Goal: Task Accomplishment & Management: Use online tool/utility

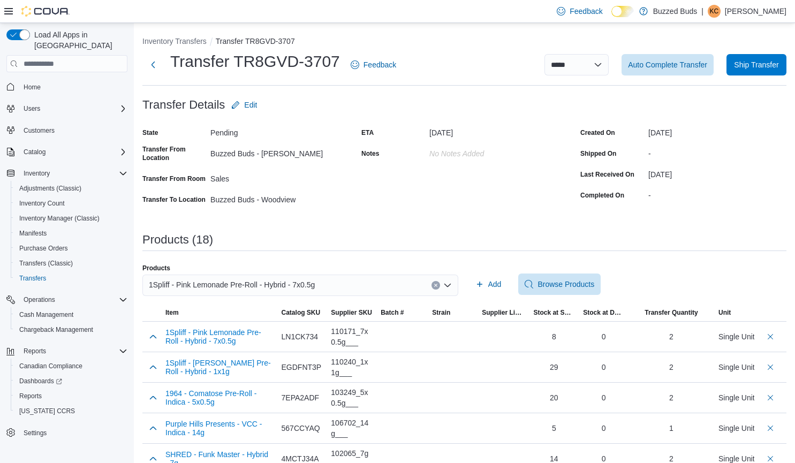
click at [438, 285] on icon "Clear input" at bounding box center [436, 285] width 4 height 4
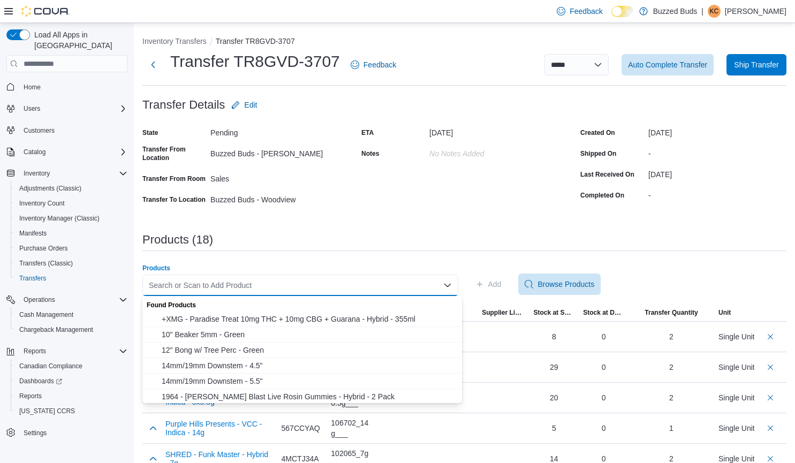
paste input "**********"
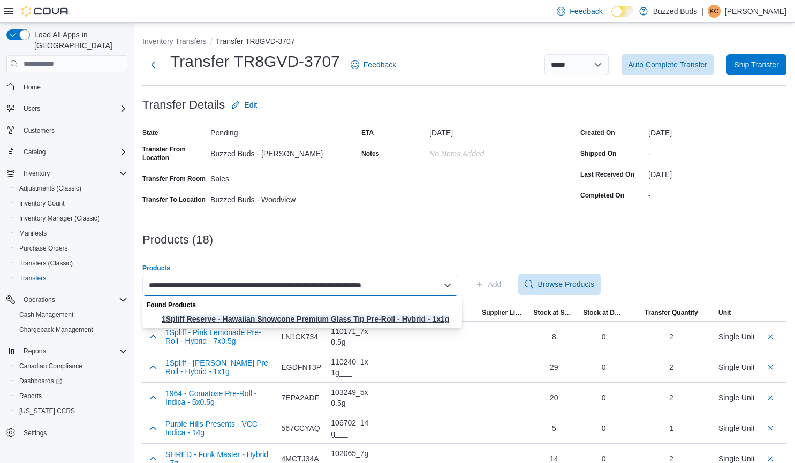
type input "**********"
click at [421, 320] on span "1Spliff Reserve - Hawaiian Snowcone Premium Glass Tip Pre-Roll - Hybrid - 1x1g" at bounding box center [309, 319] width 294 height 11
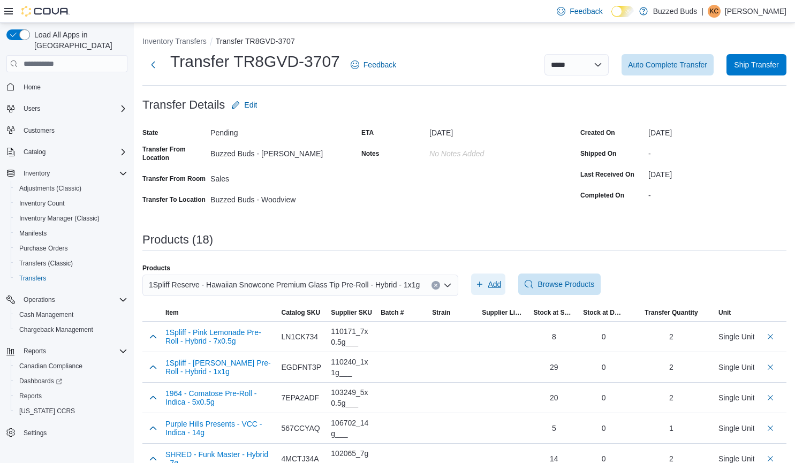
click at [498, 281] on span "Add" at bounding box center [494, 284] width 13 height 11
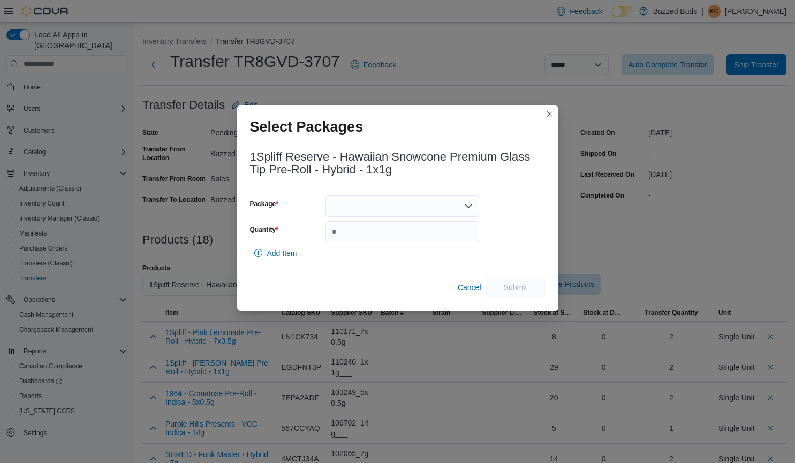
click at [397, 211] on div at bounding box center [403, 205] width 154 height 21
click at [388, 238] on span "HS196448GT" at bounding box center [409, 240] width 128 height 11
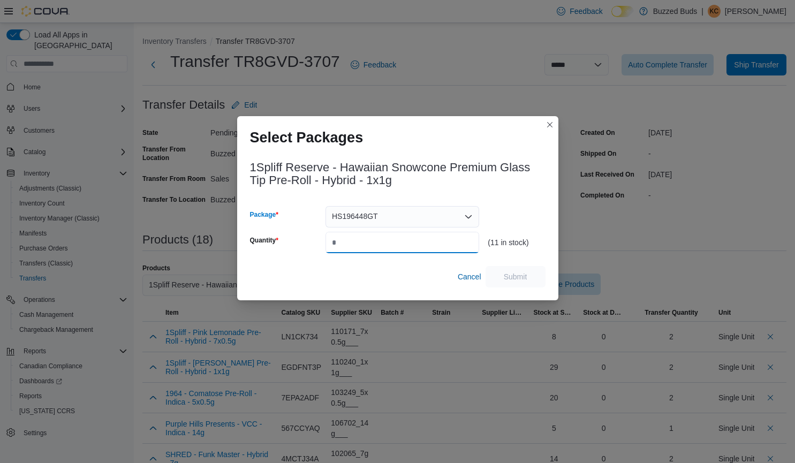
click at [378, 244] on input "Quantity" at bounding box center [403, 242] width 154 height 21
type input "*"
click at [521, 270] on span "Submit" at bounding box center [515, 276] width 47 height 21
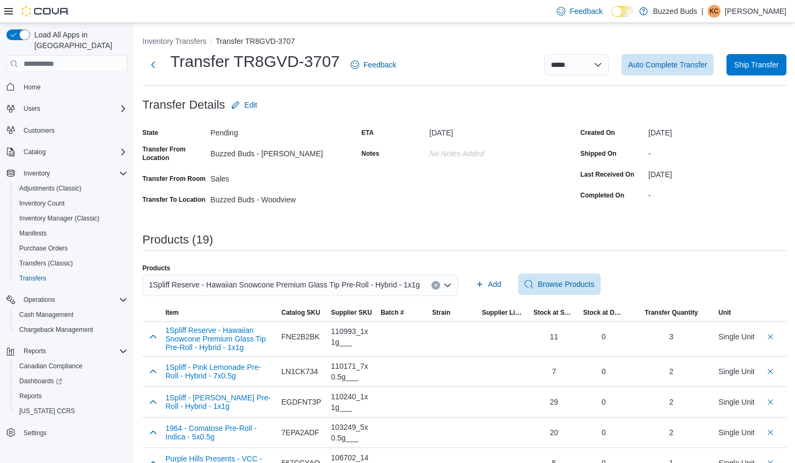
click at [437, 286] on icon "Clear input" at bounding box center [435, 285] width 3 height 3
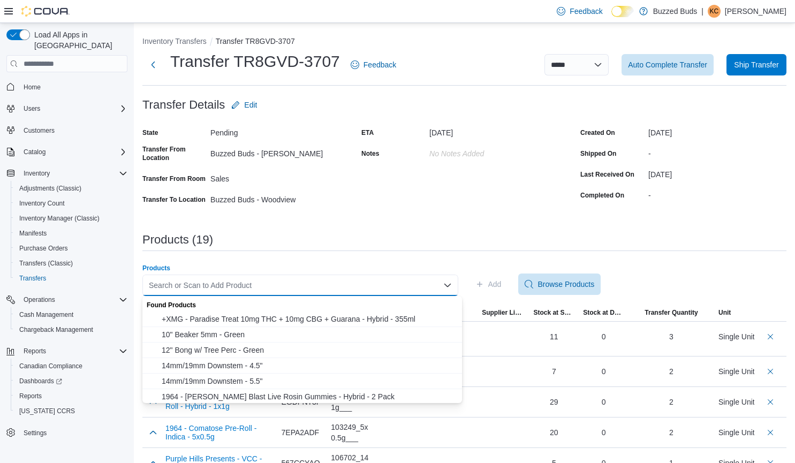
paste input "**********"
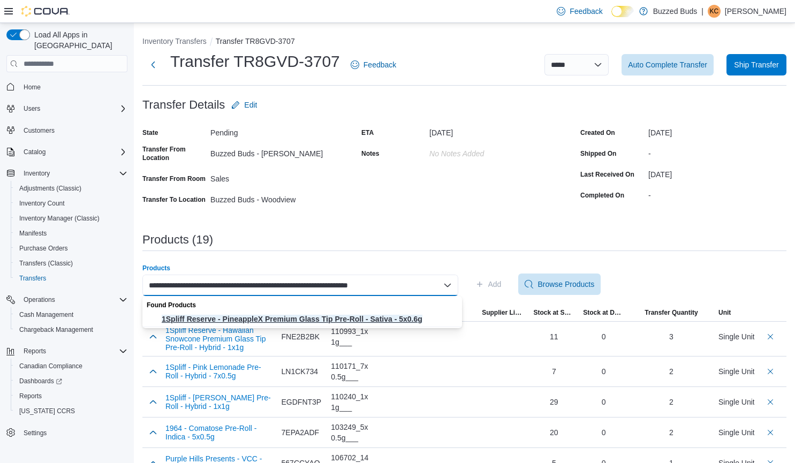
type input "**********"
click at [410, 319] on span "1Spliff Reserve - PineappleX Premium Glass Tip Pre-Roll - Sativa - 5x0.6g" at bounding box center [309, 319] width 294 height 11
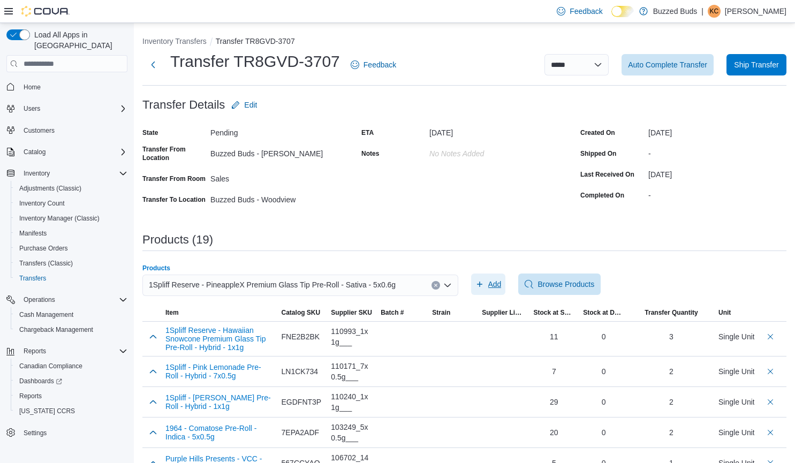
click at [492, 285] on span "Add" at bounding box center [488, 284] width 26 height 21
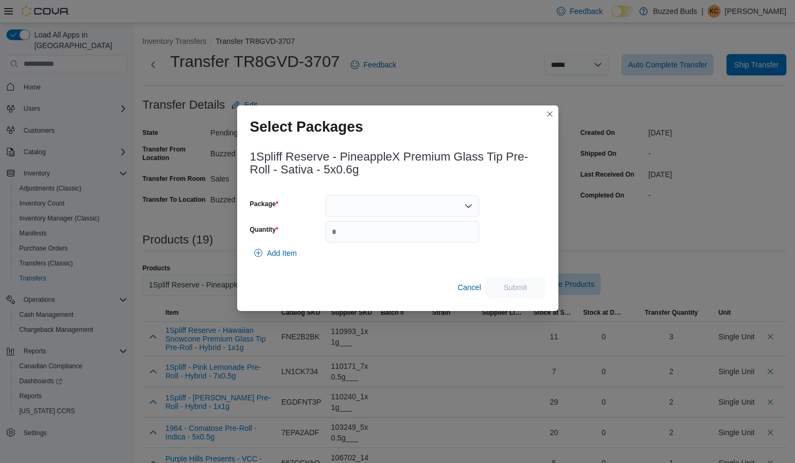
click at [469, 207] on icon "Open list of options" at bounding box center [468, 206] width 6 height 3
click at [413, 238] on span "PX191936GT" at bounding box center [409, 240] width 128 height 11
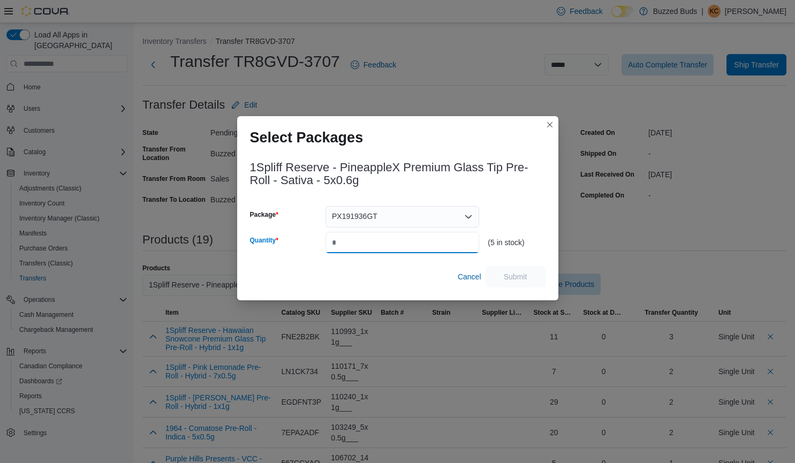
click at [369, 247] on input "Quantity" at bounding box center [403, 242] width 154 height 21
type input "*"
click at [519, 277] on span "Submit" at bounding box center [516, 276] width 24 height 11
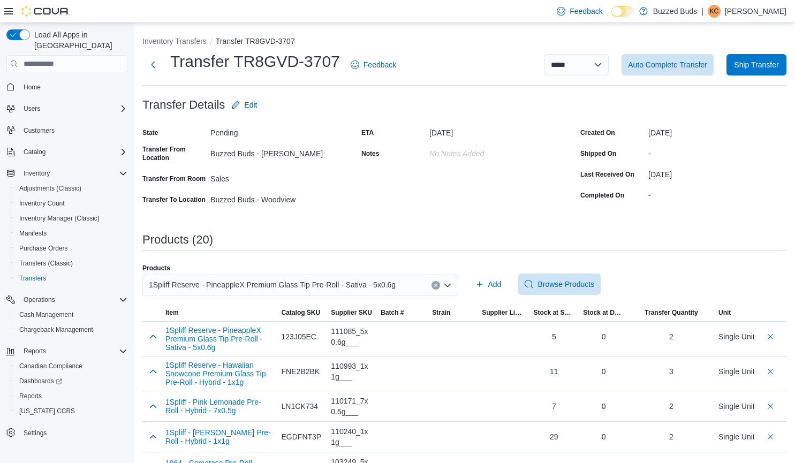
click at [440, 287] on button "Clear input" at bounding box center [436, 285] width 9 height 9
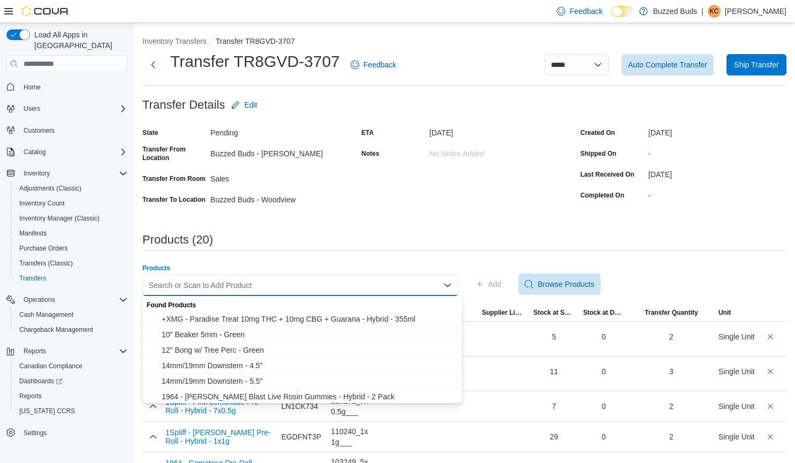
click at [161, 268] on label "Products" at bounding box center [156, 268] width 28 height 9
click at [150, 279] on input "Products" at bounding box center [149, 285] width 1 height 13
paste input "**********"
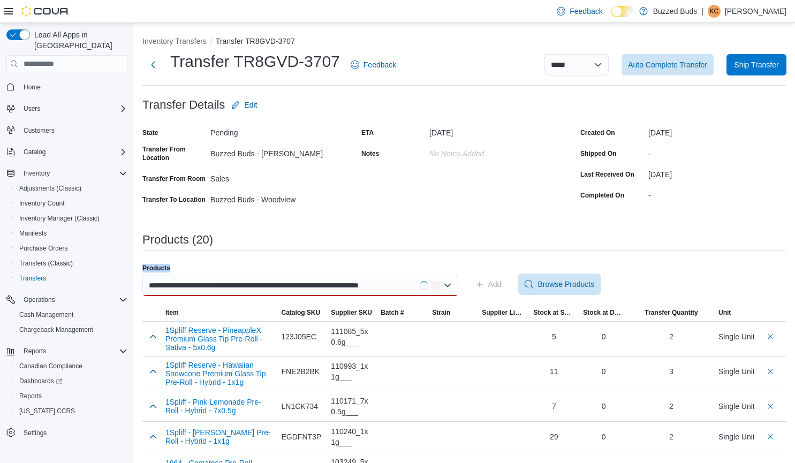
click at [161, 268] on label "Products" at bounding box center [156, 268] width 28 height 9
click at [161, 279] on input "**********" at bounding box center [278, 285] width 259 height 13
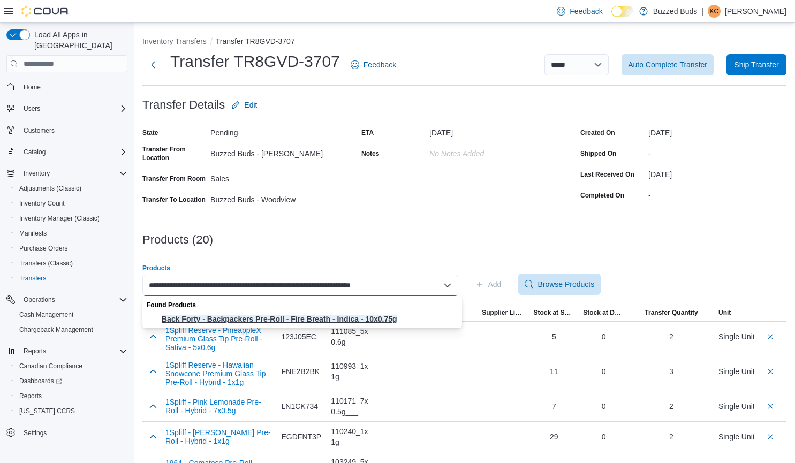
type input "**********"
click at [413, 316] on span "Back Forty - Backpackers Pre-Roll - Fire Breath - Indica - 10x0.75g" at bounding box center [309, 319] width 294 height 11
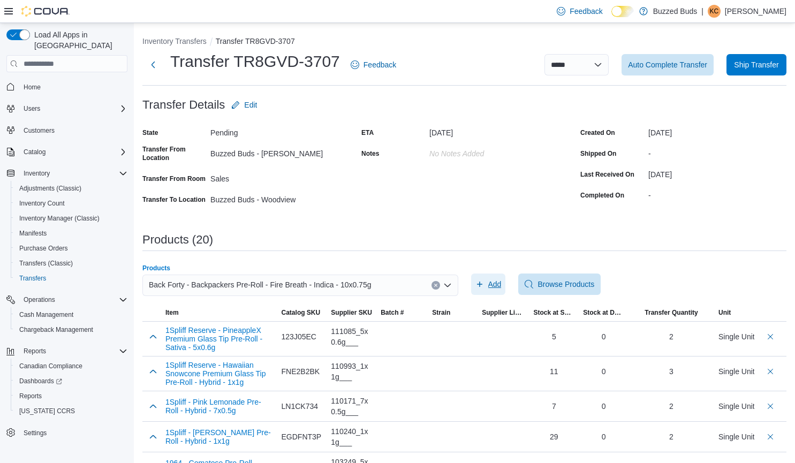
click at [498, 283] on span "Add" at bounding box center [494, 284] width 13 height 11
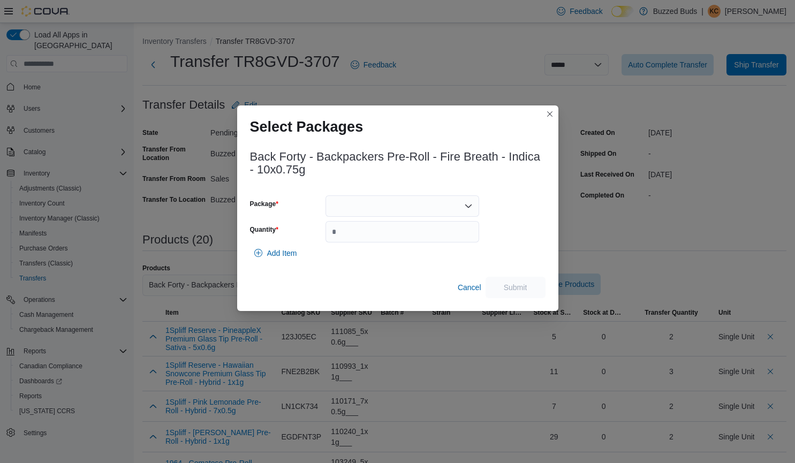
click at [469, 205] on icon "Open list of options" at bounding box center [468, 206] width 9 height 9
click at [422, 239] on span "30604550-12" at bounding box center [409, 240] width 128 height 11
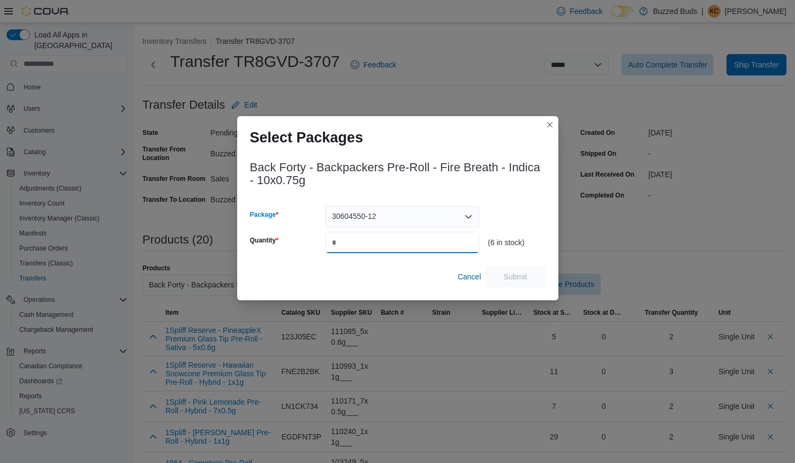
click at [399, 241] on input "Quantity" at bounding box center [403, 242] width 154 height 21
type input "*"
click at [520, 271] on span "Submit" at bounding box center [515, 276] width 47 height 21
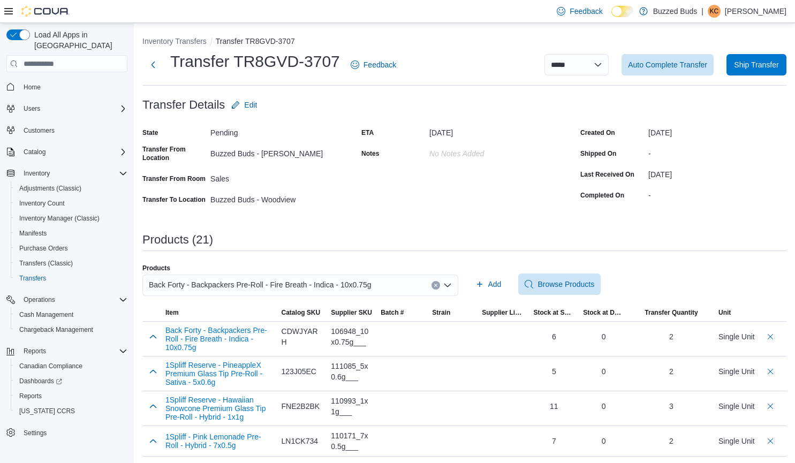
click at [438, 286] on icon "Clear input" at bounding box center [436, 285] width 4 height 4
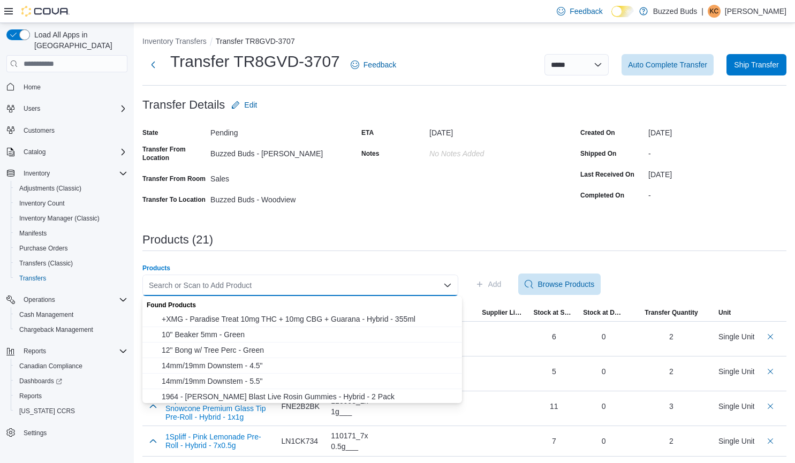
paste input "**********"
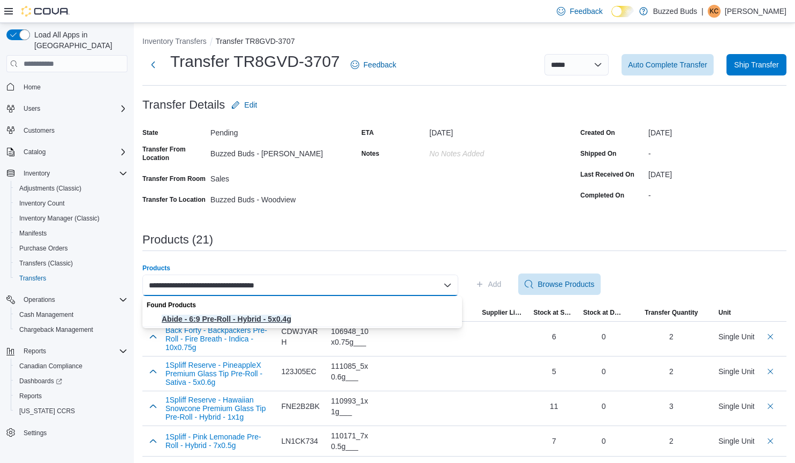
type input "**********"
click at [292, 318] on span "Abide - 6:9 Pre-Roll - Hybrid - 5x0.4g" at bounding box center [309, 319] width 294 height 11
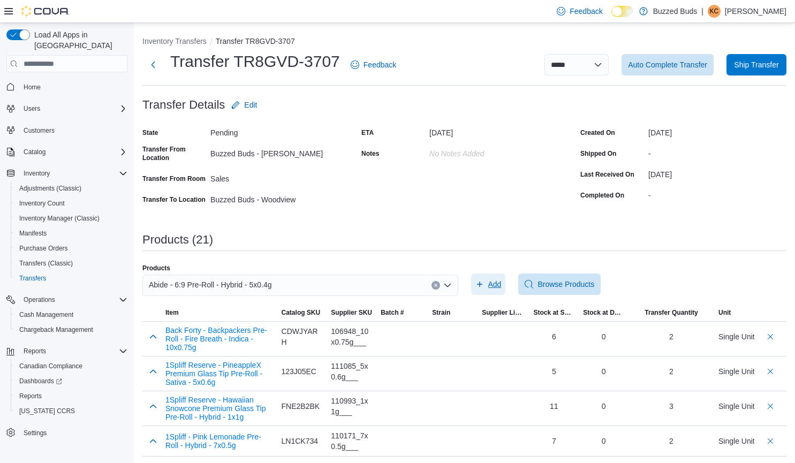
click at [495, 281] on span "Add" at bounding box center [494, 284] width 13 height 11
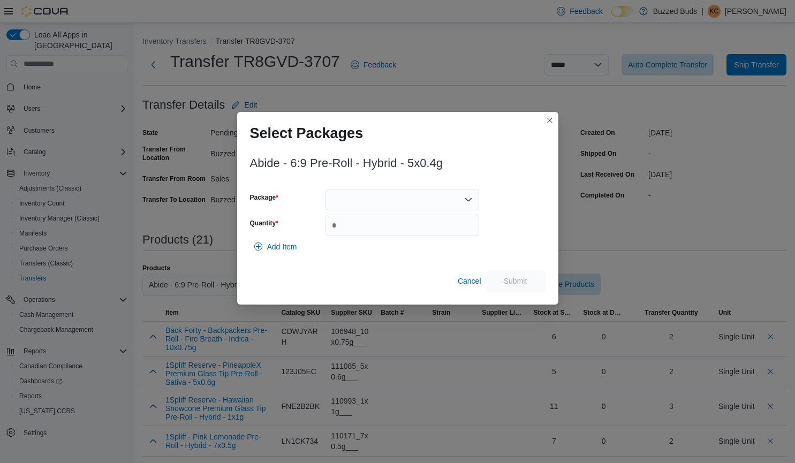
click at [420, 197] on div at bounding box center [403, 199] width 154 height 21
click at [383, 231] on span "G1525PR6T9C12" at bounding box center [409, 233] width 128 height 11
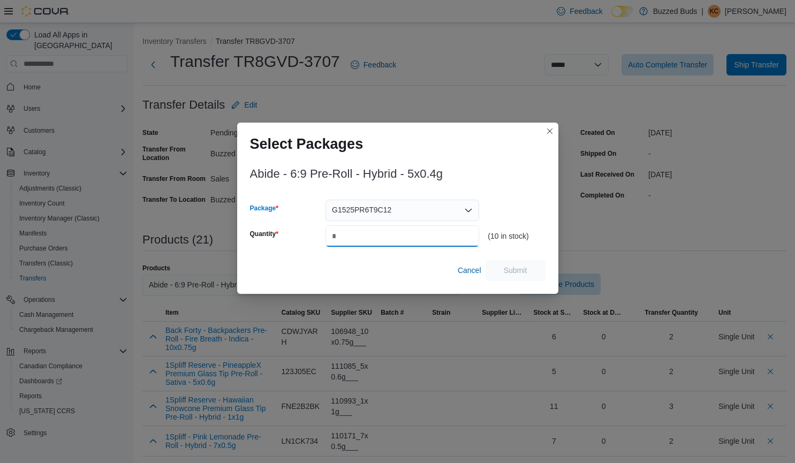
click at [349, 236] on input "Quantity" at bounding box center [403, 235] width 154 height 21
type input "*"
click at [524, 267] on span "Submit" at bounding box center [516, 270] width 24 height 11
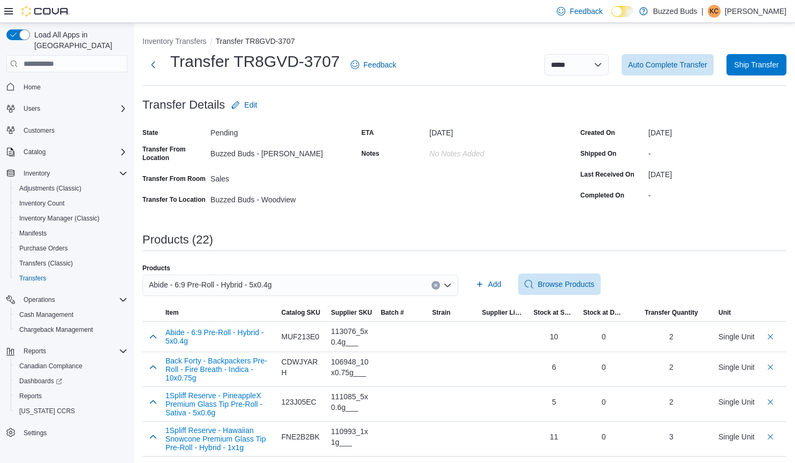
click at [437, 286] on icon "Clear input" at bounding box center [436, 285] width 4 height 4
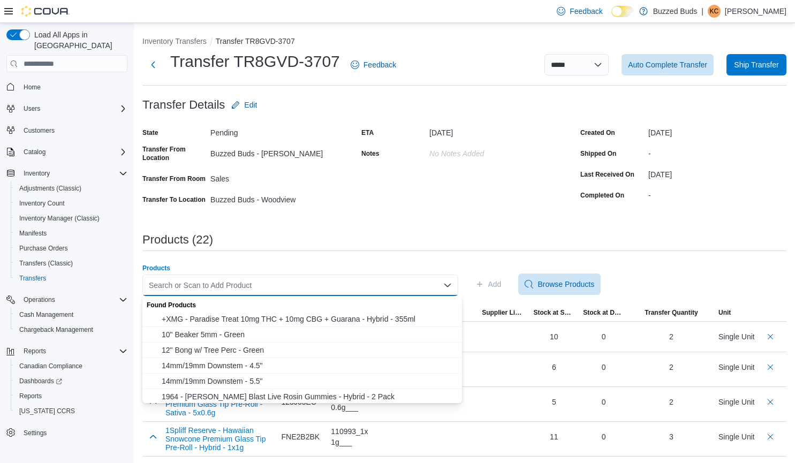
paste input "**********"
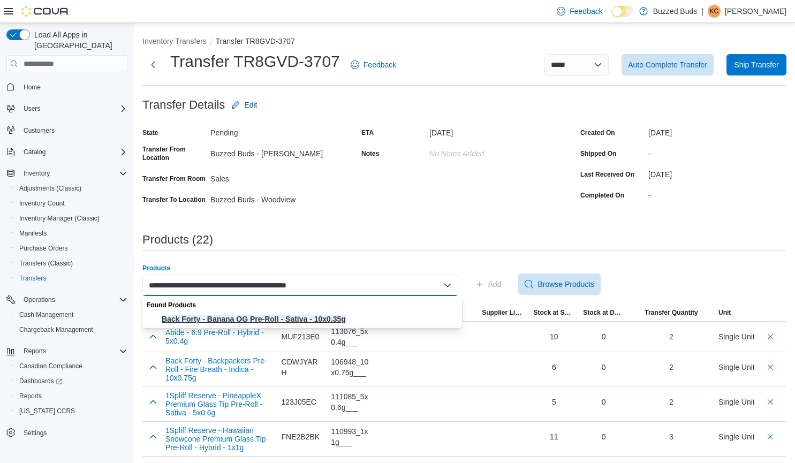
type input "**********"
click at [342, 316] on span "Back Forty - Banana OG Pre-Roll - Sativa - 10x0.35g" at bounding box center [309, 319] width 294 height 11
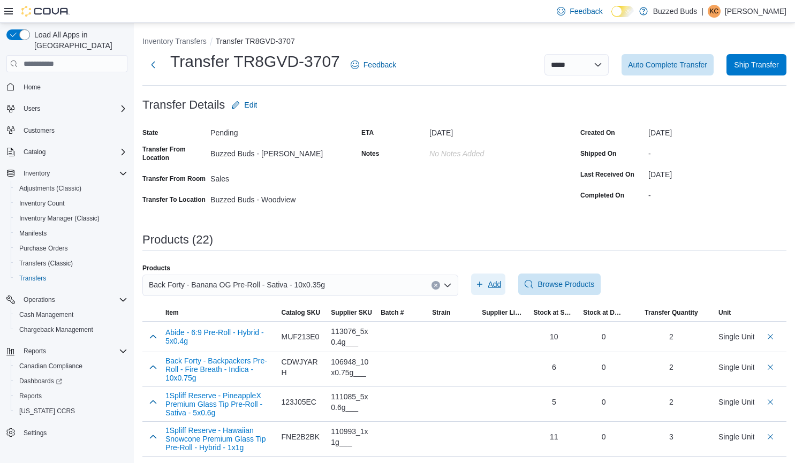
click at [492, 284] on span "Add" at bounding box center [494, 284] width 13 height 11
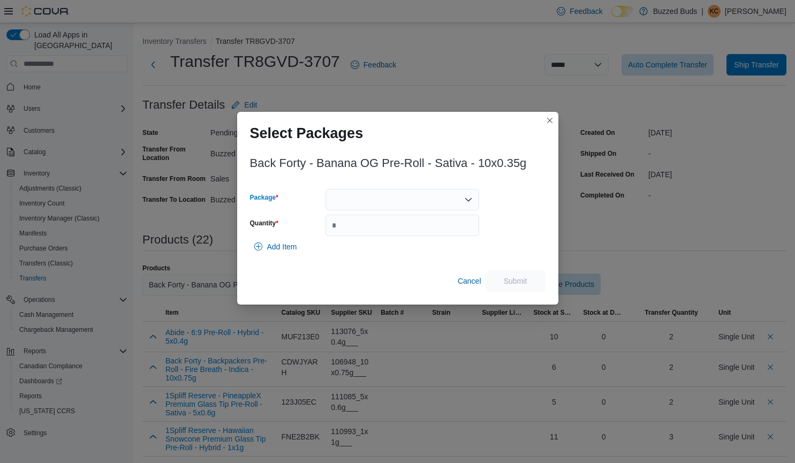
click at [359, 199] on div at bounding box center [403, 199] width 154 height 21
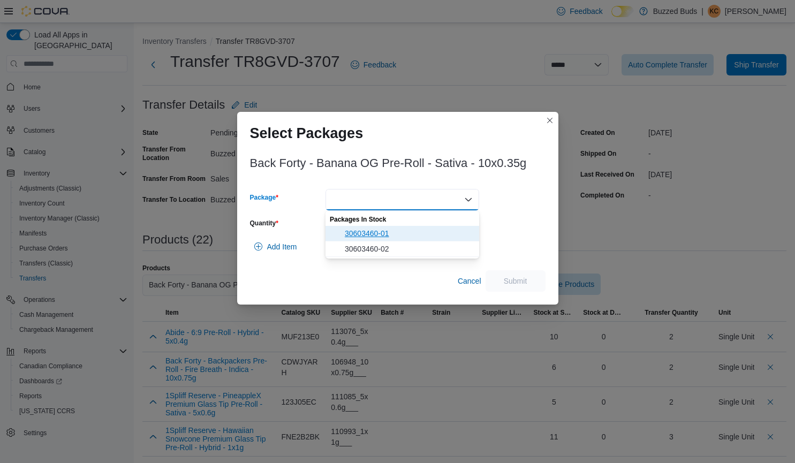
click at [382, 233] on span "30603460-01" at bounding box center [409, 233] width 128 height 11
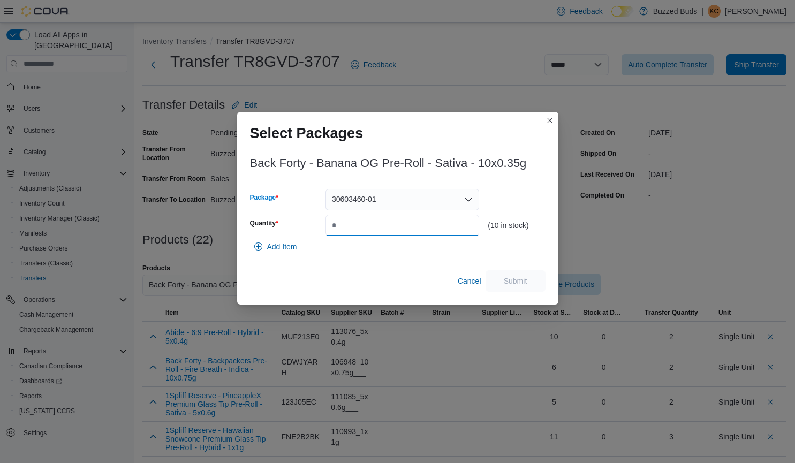
click at [382, 233] on input "Quantity" at bounding box center [403, 225] width 154 height 21
type input "*"
click at [527, 281] on span "Submit" at bounding box center [515, 280] width 47 height 21
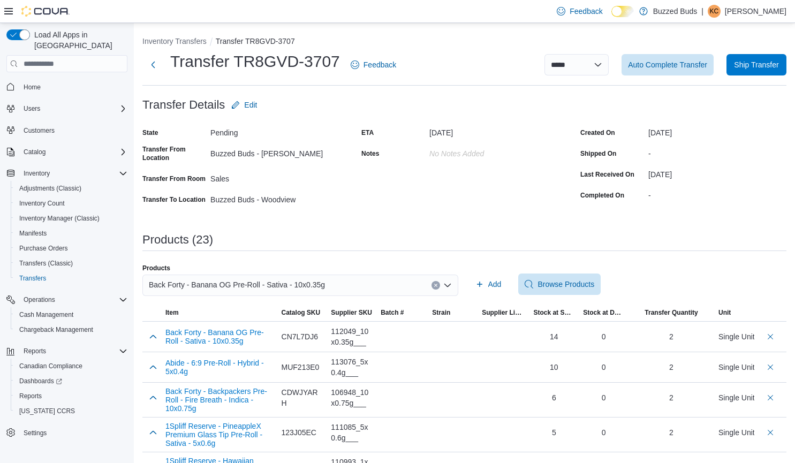
click at [438, 287] on icon "Clear input" at bounding box center [436, 285] width 4 height 4
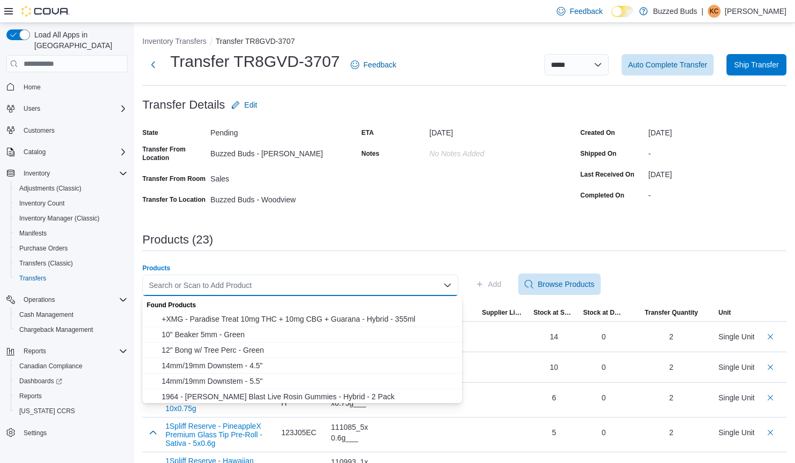
paste input "**********"
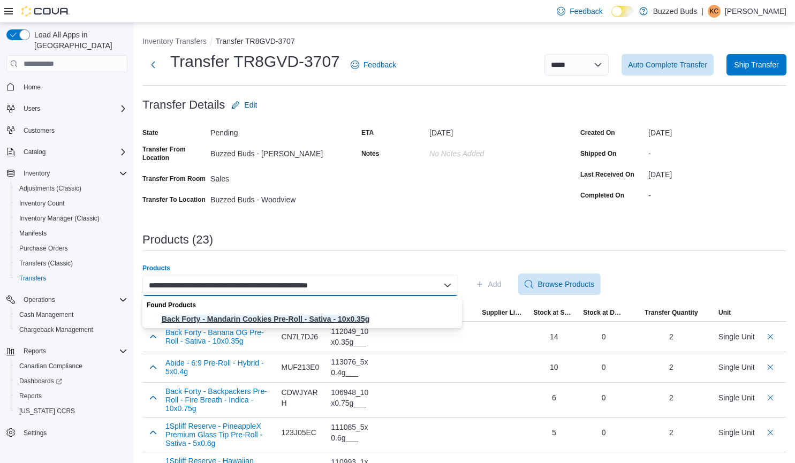
type input "**********"
click at [289, 320] on span "Back Forty - Mandarin Cookies Pre-Roll - Sativa - 10x0.35g" at bounding box center [309, 319] width 294 height 11
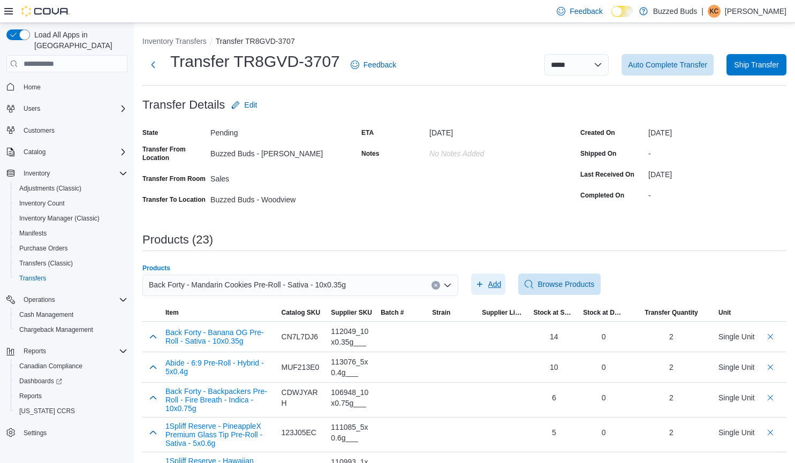
click at [493, 282] on span "Add" at bounding box center [494, 284] width 13 height 11
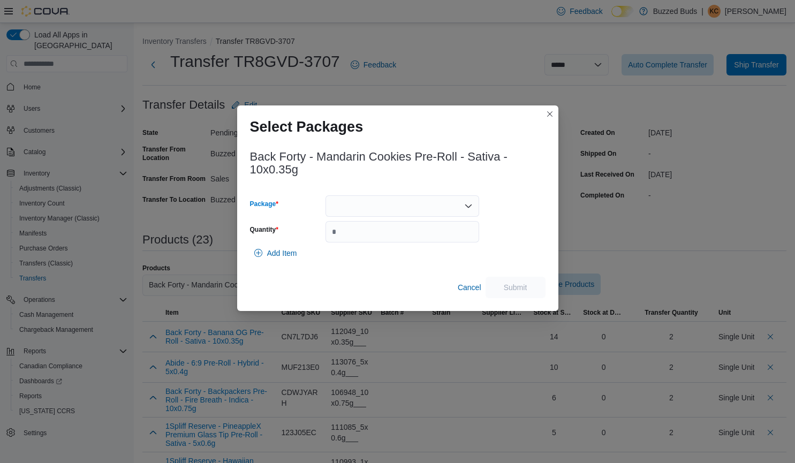
click at [448, 202] on div at bounding box center [403, 205] width 154 height 21
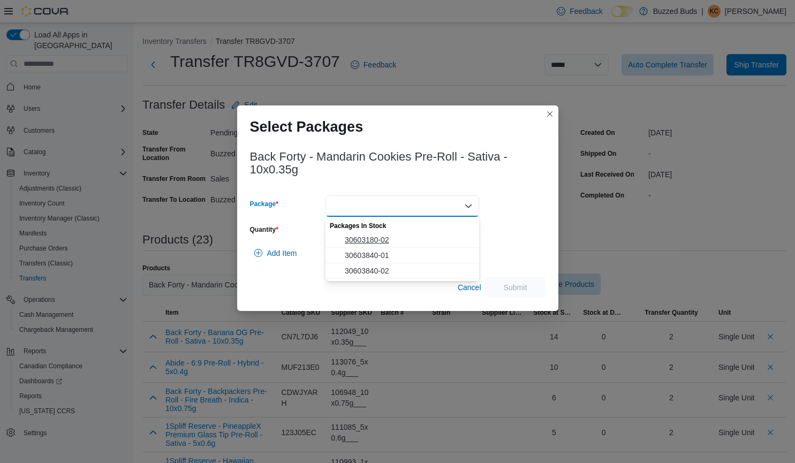
click at [390, 241] on span "30603180-02" at bounding box center [409, 240] width 128 height 11
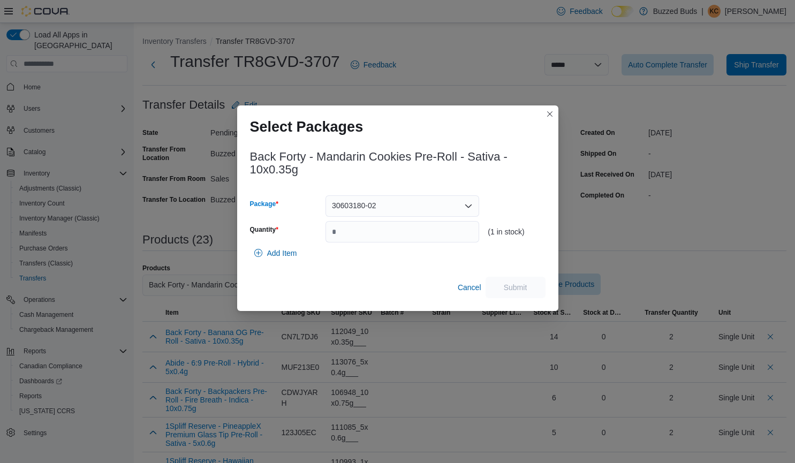
click at [460, 202] on div "30603180-02" at bounding box center [403, 205] width 154 height 21
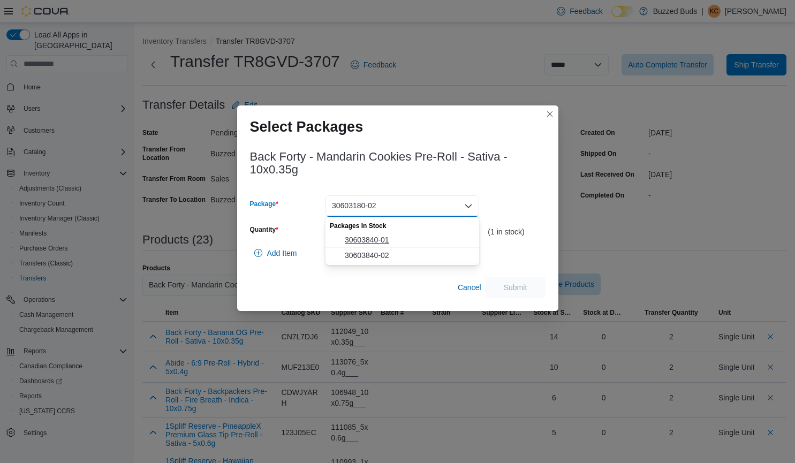
click at [375, 235] on span "30603840-01" at bounding box center [409, 240] width 128 height 11
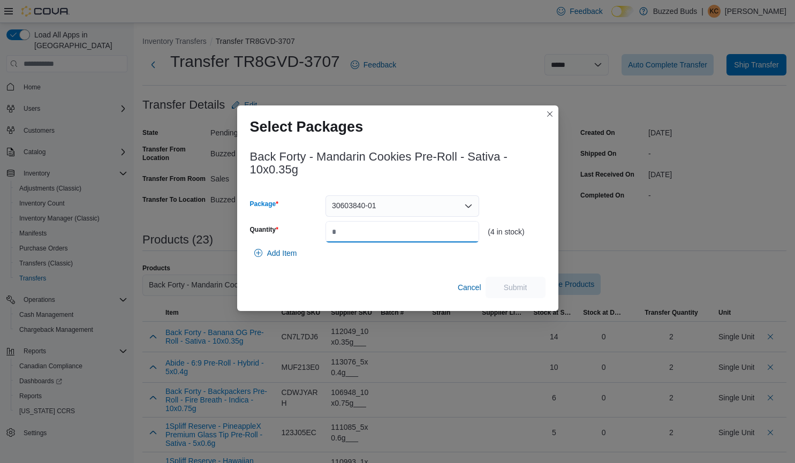
click at [375, 235] on input "Quantity" at bounding box center [403, 231] width 154 height 21
type input "*"
click at [509, 288] on span "Submit" at bounding box center [516, 287] width 24 height 11
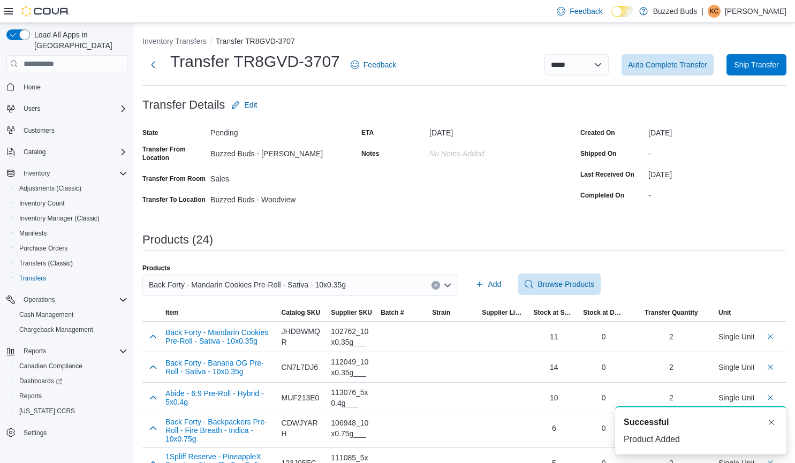
click at [437, 284] on icon "Clear input" at bounding box center [435, 285] width 3 height 3
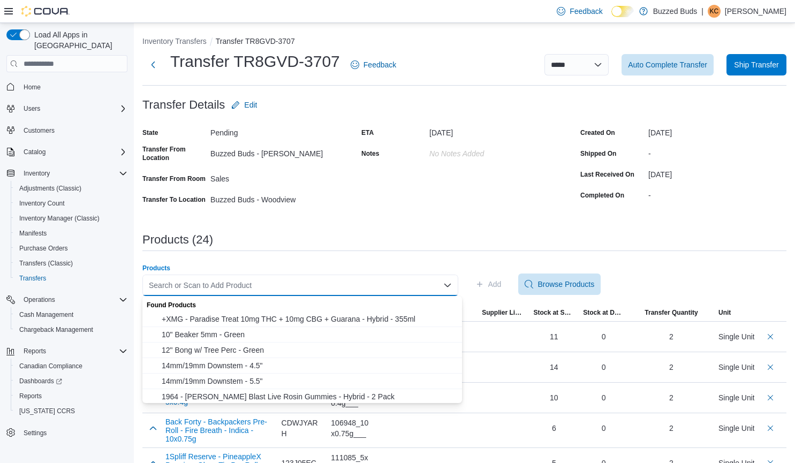
paste input "**********"
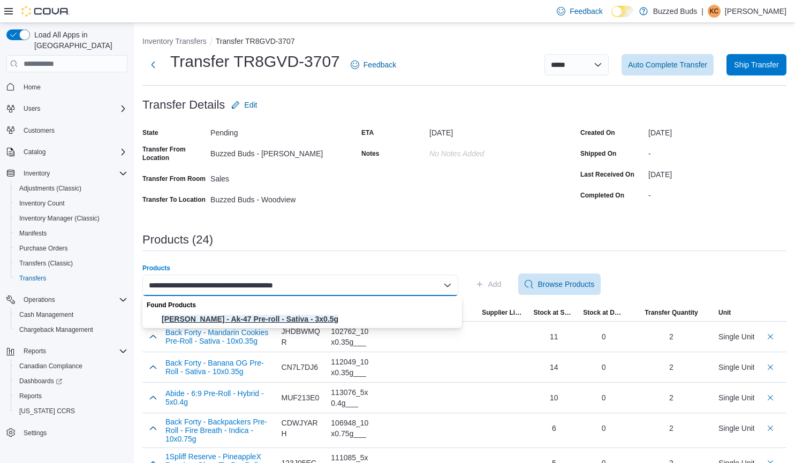
type input "**********"
click at [316, 315] on span "[PERSON_NAME] - Ak-47 Pre-roll - Sativa - 3x0.5g" at bounding box center [309, 319] width 294 height 11
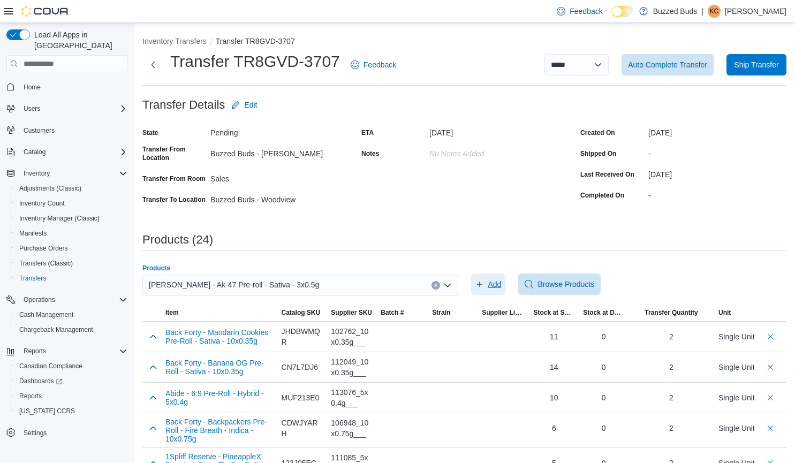
click at [488, 282] on span "Add" at bounding box center [488, 284] width 26 height 21
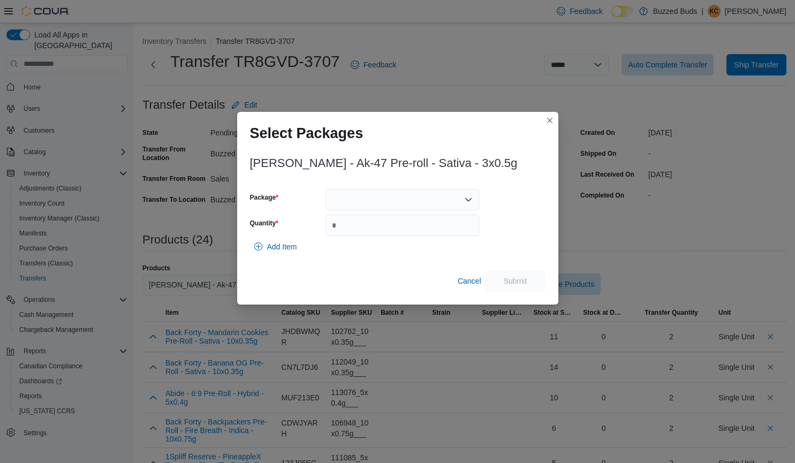
click at [387, 196] on div at bounding box center [403, 199] width 154 height 21
click at [375, 228] on button "2010106B" at bounding box center [403, 234] width 154 height 16
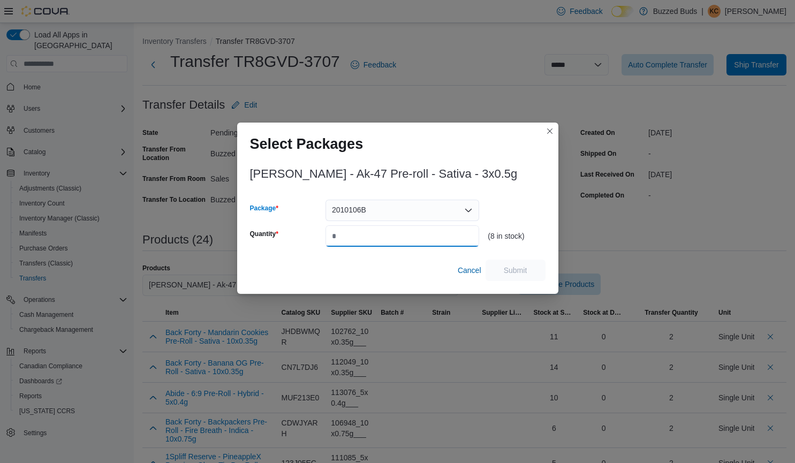
click at [375, 238] on input "Quantity" at bounding box center [403, 235] width 154 height 21
type input "*"
click at [521, 265] on span "Submit" at bounding box center [515, 269] width 47 height 21
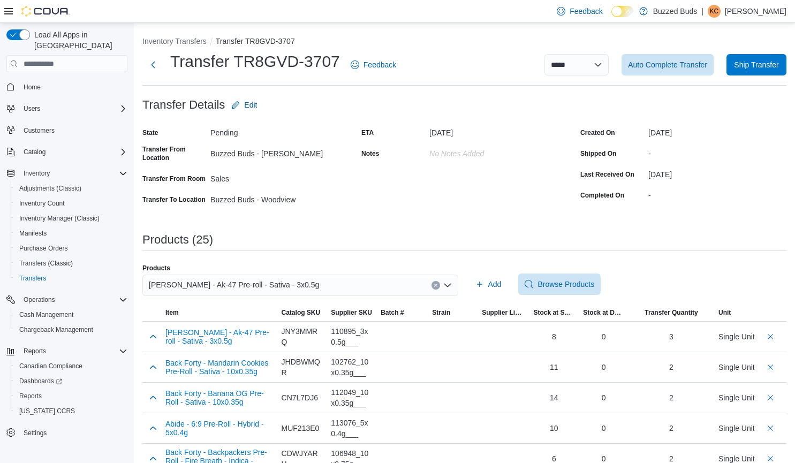
click at [436, 286] on button "Clear input" at bounding box center [436, 285] width 9 height 9
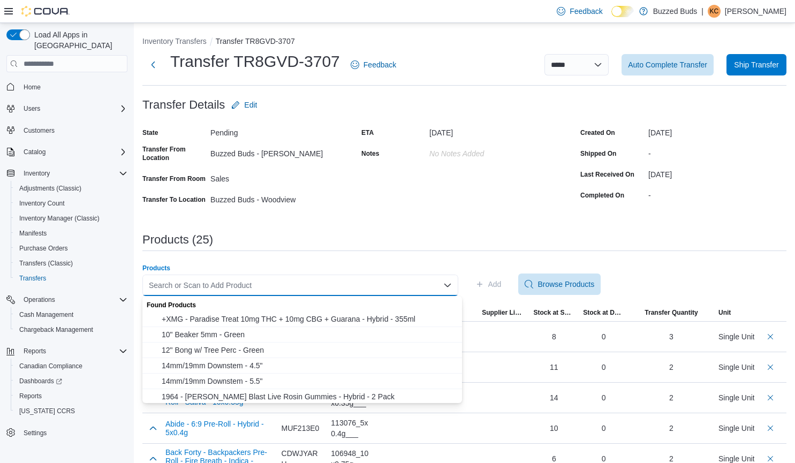
paste input "**********"
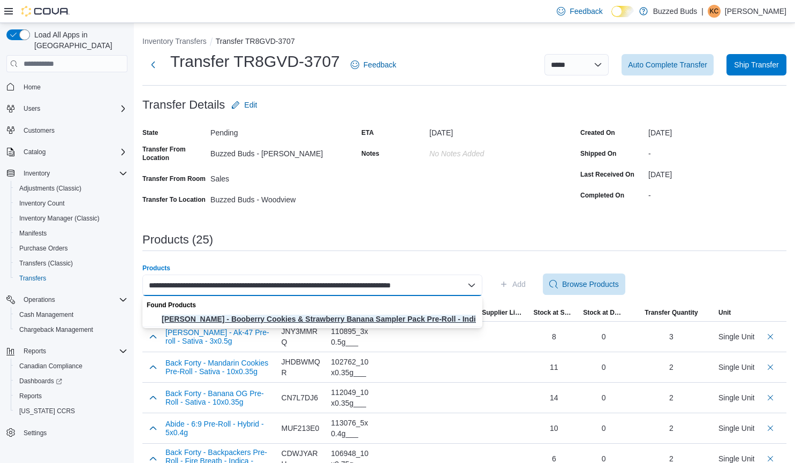
type input "**********"
click at [415, 312] on div "Found Products" at bounding box center [312, 304] width 340 height 16
click at [369, 320] on span "[PERSON_NAME] - Booberry Cookies & Strawberry Banana Sampler Pack Pre-Roll - In…" at bounding box center [319, 319] width 314 height 11
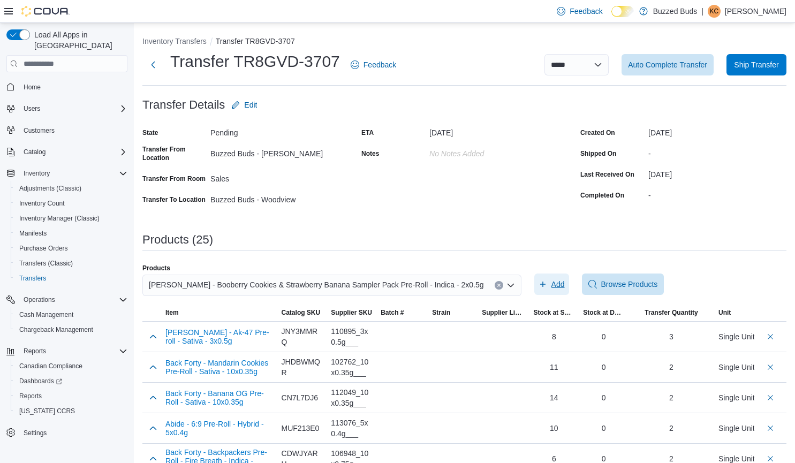
click at [552, 284] on span "Add" at bounding box center [558, 284] width 13 height 11
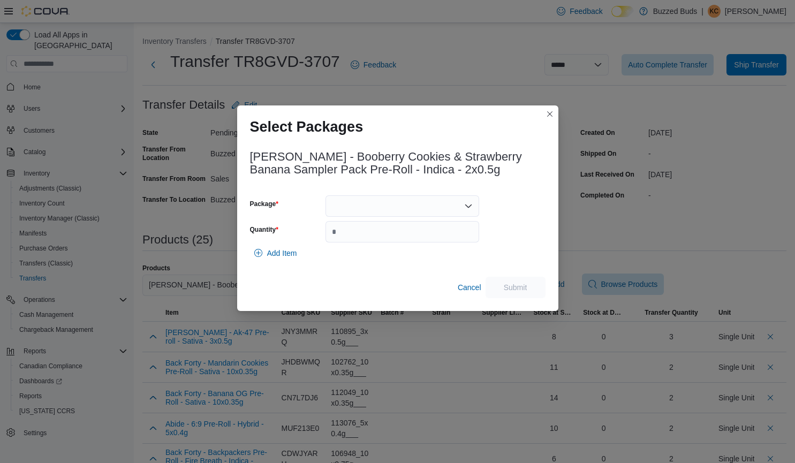
click at [424, 207] on div at bounding box center [403, 205] width 154 height 21
click at [403, 238] on span "10347062" at bounding box center [409, 240] width 128 height 11
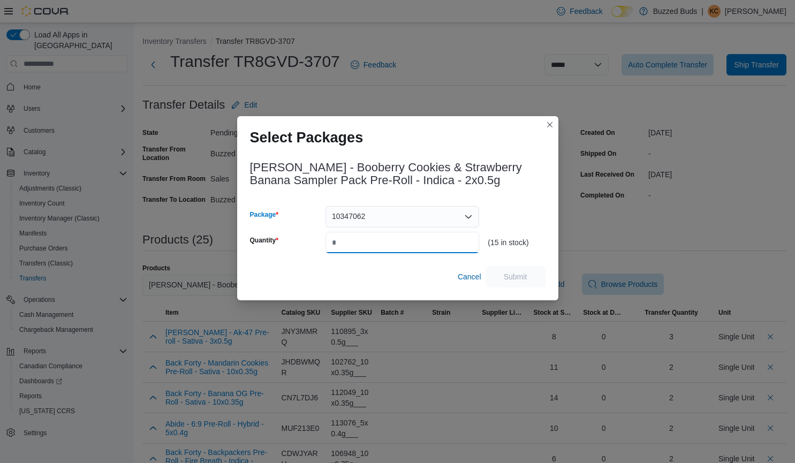
click at [388, 243] on input "Quantity" at bounding box center [403, 242] width 154 height 21
type input "*"
click at [518, 272] on span "Submit" at bounding box center [516, 276] width 24 height 11
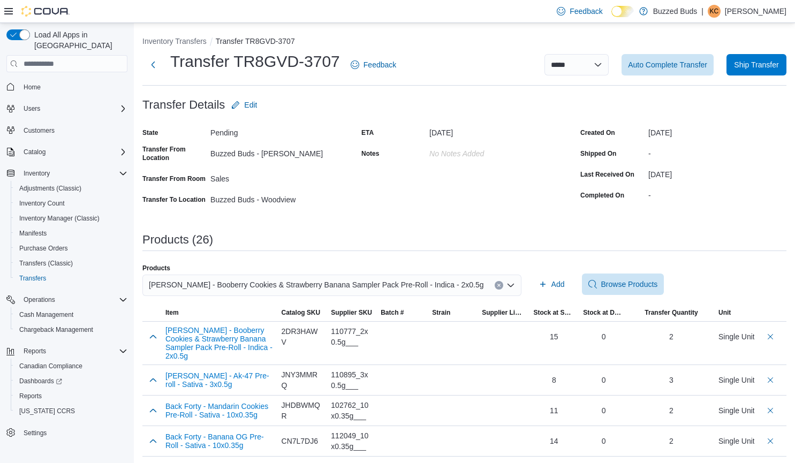
click at [497, 284] on icon "Clear input" at bounding box center [498, 285] width 3 height 3
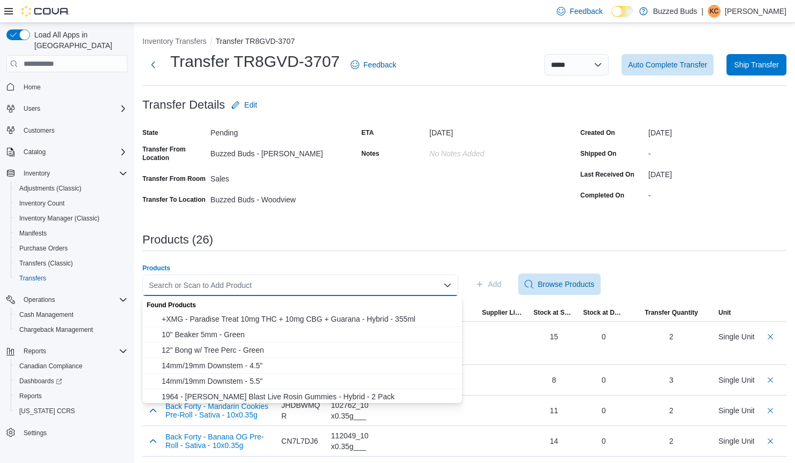
paste input "**********"
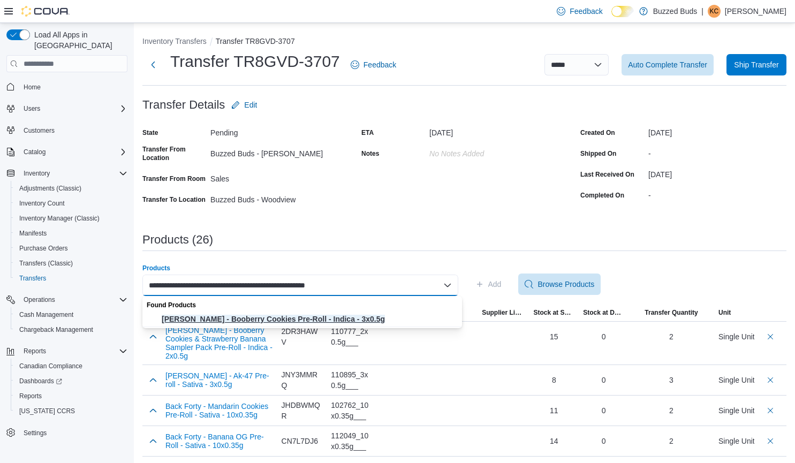
type input "**********"
click at [346, 319] on span "[PERSON_NAME] - Booberry Cookies Pre-Roll - Indica - 3x0.5g" at bounding box center [309, 319] width 294 height 11
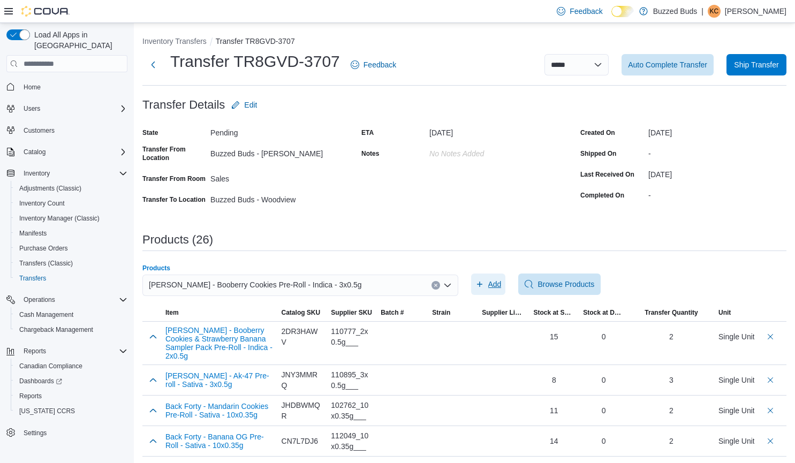
click at [494, 284] on span "Add" at bounding box center [494, 284] width 13 height 11
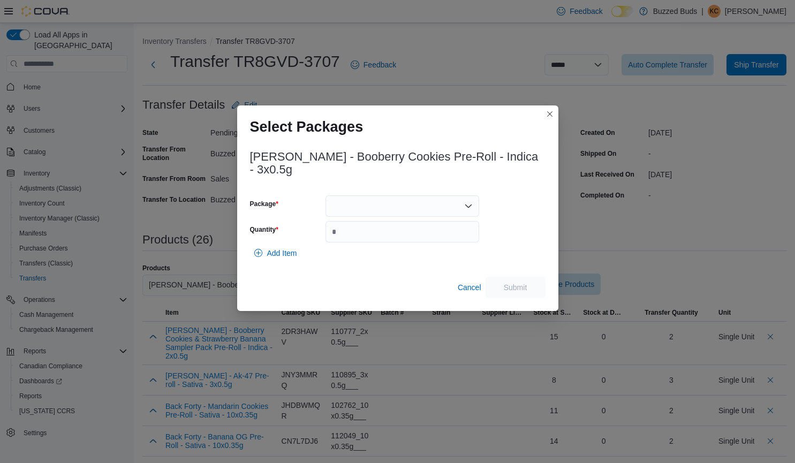
click at [363, 202] on div at bounding box center [403, 205] width 154 height 21
click at [378, 245] on button "10278062" at bounding box center [403, 240] width 154 height 16
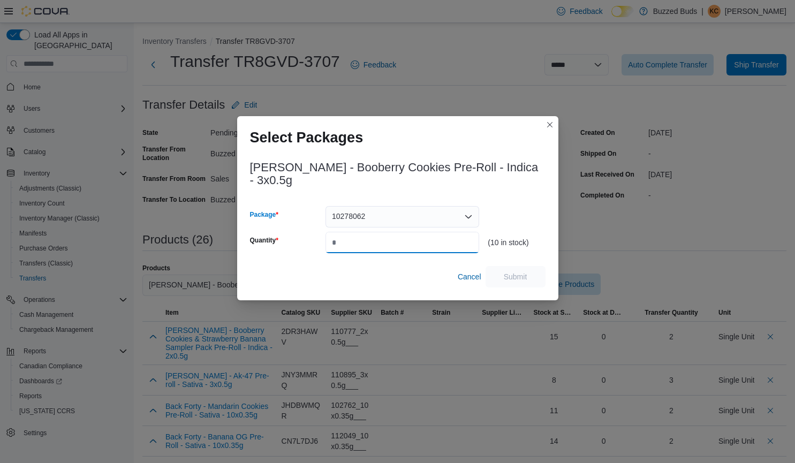
click at [357, 246] on input "Quantity" at bounding box center [403, 242] width 154 height 21
type input "*"
click at [528, 279] on span "Submit" at bounding box center [515, 276] width 47 height 21
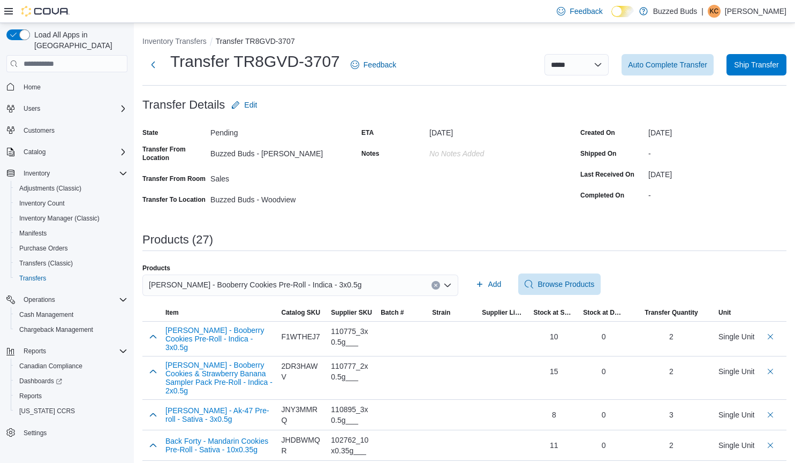
click at [437, 285] on button "Clear input" at bounding box center [436, 285] width 9 height 9
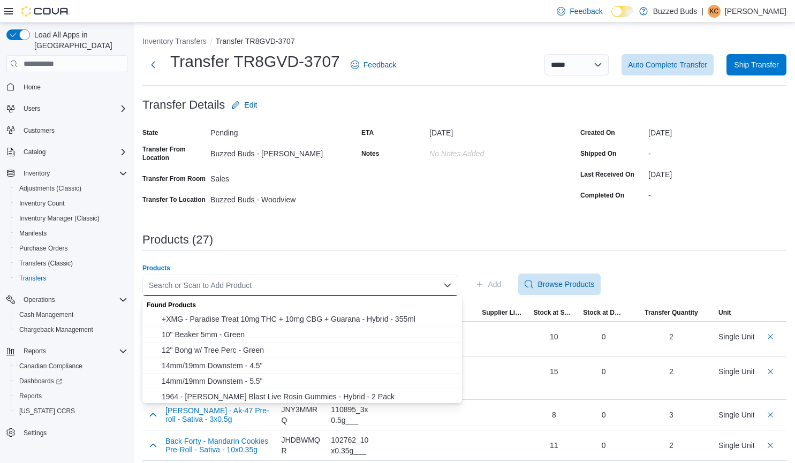
paste input "**********"
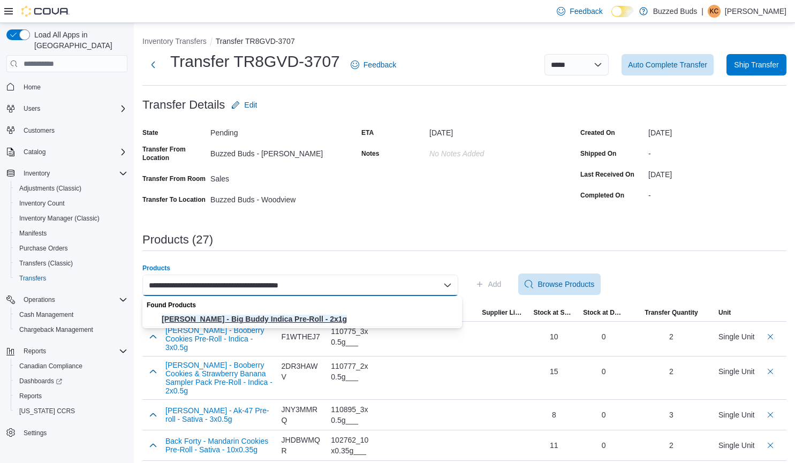
type input "**********"
click at [328, 315] on span "[PERSON_NAME] - Big Buddy Indica Pre-Roll - 2x1g" at bounding box center [309, 319] width 294 height 11
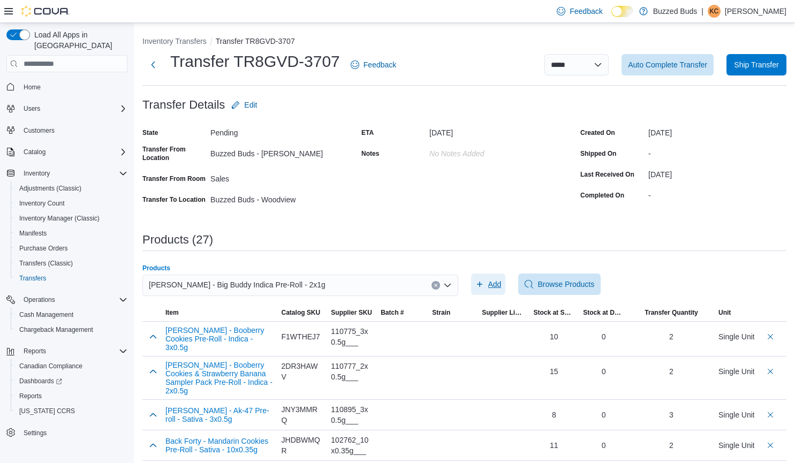
click at [500, 282] on span "Add" at bounding box center [494, 284] width 13 height 11
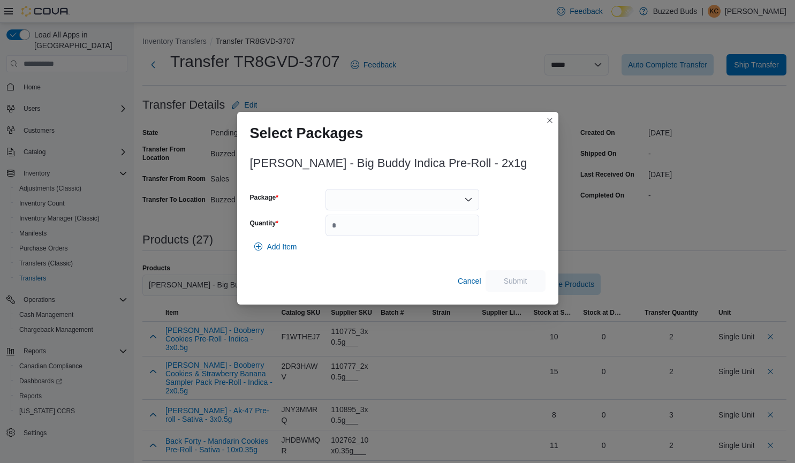
click at [395, 198] on div at bounding box center [403, 199] width 154 height 21
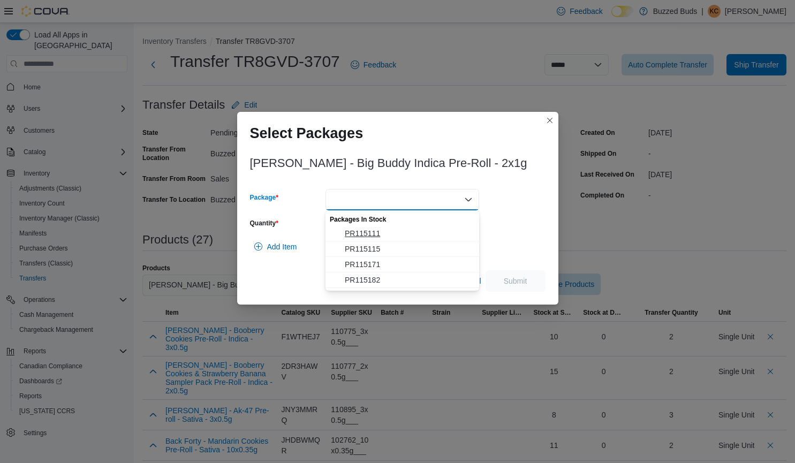
click at [354, 229] on span "PR115111" at bounding box center [409, 233] width 128 height 11
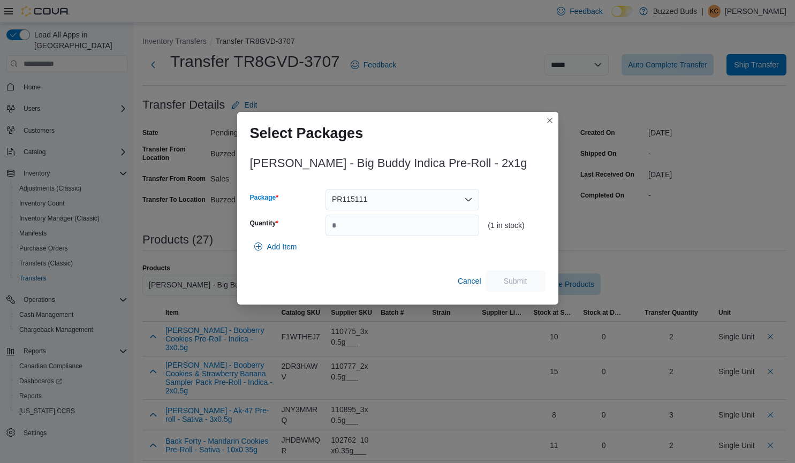
click at [467, 195] on icon "Open list of options" at bounding box center [468, 199] width 9 height 9
click at [380, 247] on span "PR115171" at bounding box center [409, 249] width 128 height 11
click at [353, 225] on input "Quantity" at bounding box center [403, 225] width 154 height 21
type input "*"
click at [532, 275] on span "Submit" at bounding box center [515, 280] width 47 height 21
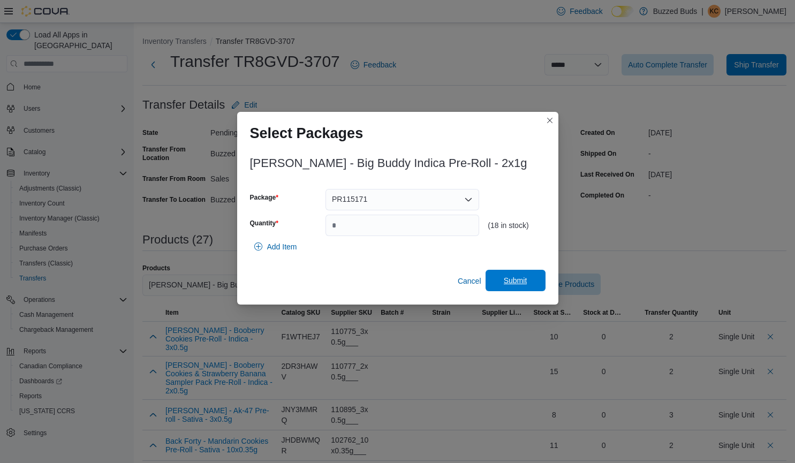
click at [514, 280] on span "Submit" at bounding box center [516, 280] width 24 height 11
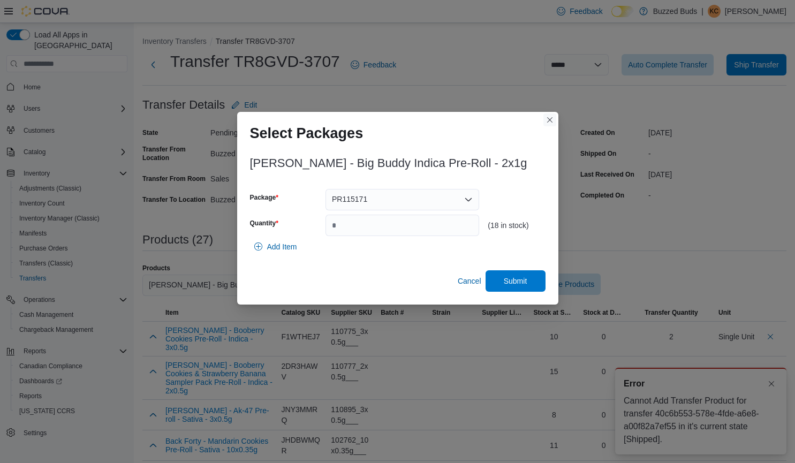
click at [548, 119] on button "Closes this modal window" at bounding box center [550, 120] width 13 height 13
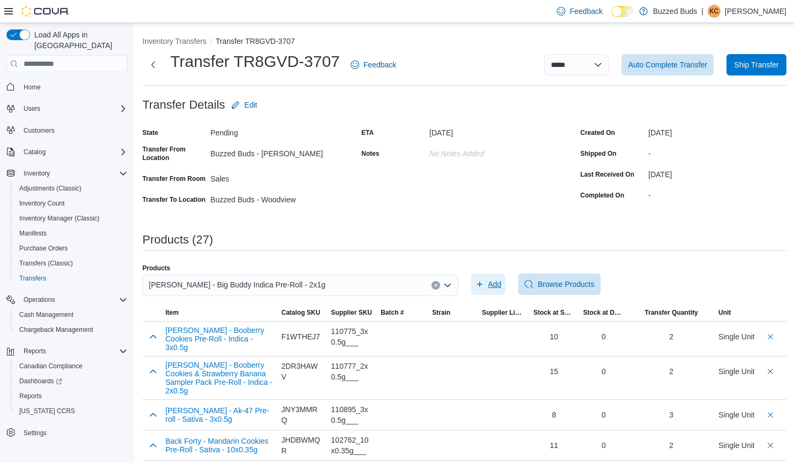
click at [496, 283] on span "Add" at bounding box center [494, 284] width 13 height 11
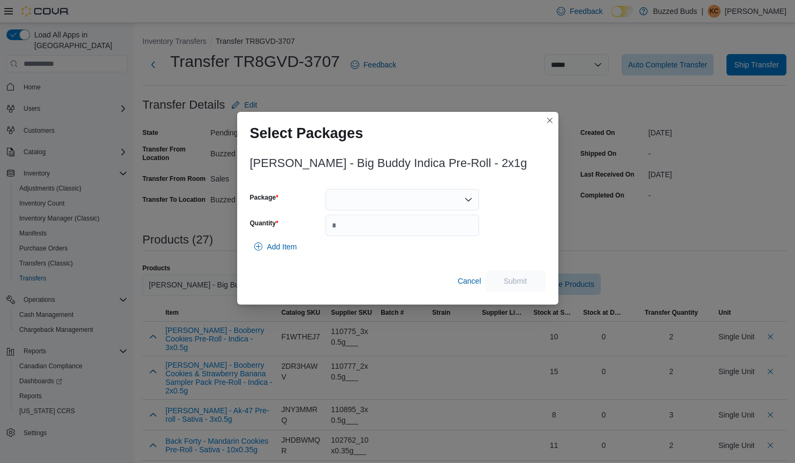
click at [416, 193] on div at bounding box center [403, 199] width 154 height 21
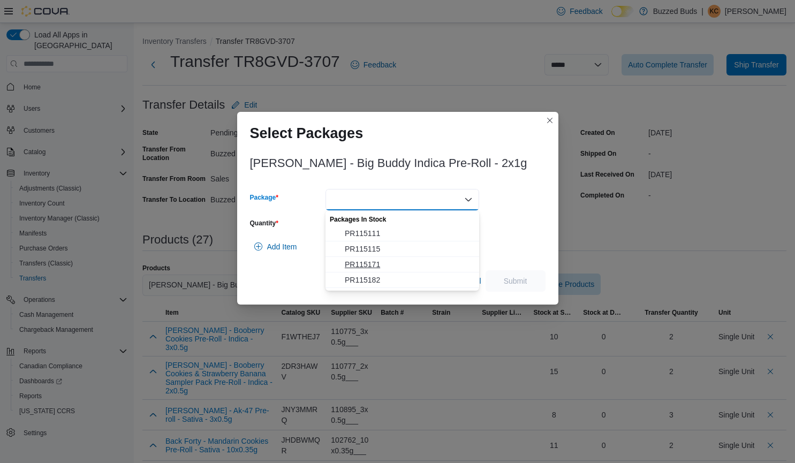
click at [389, 267] on span "PR115171" at bounding box center [409, 264] width 128 height 11
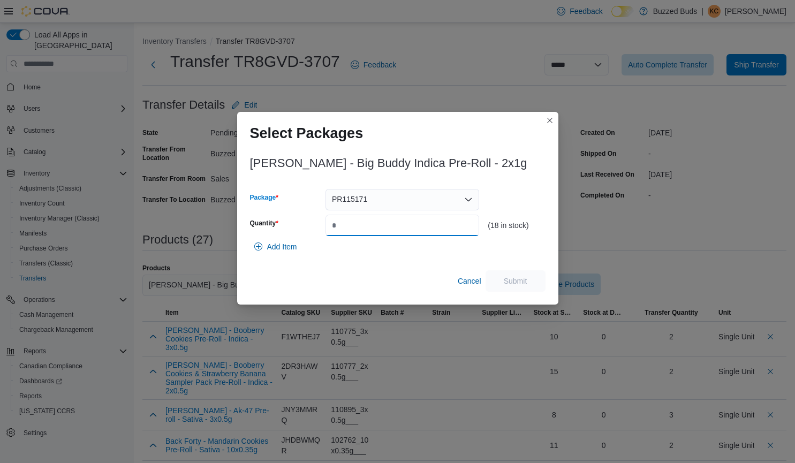
click at [376, 232] on input "Quantity" at bounding box center [403, 225] width 154 height 21
type input "*"
click at [531, 281] on span "Submit" at bounding box center [515, 280] width 47 height 21
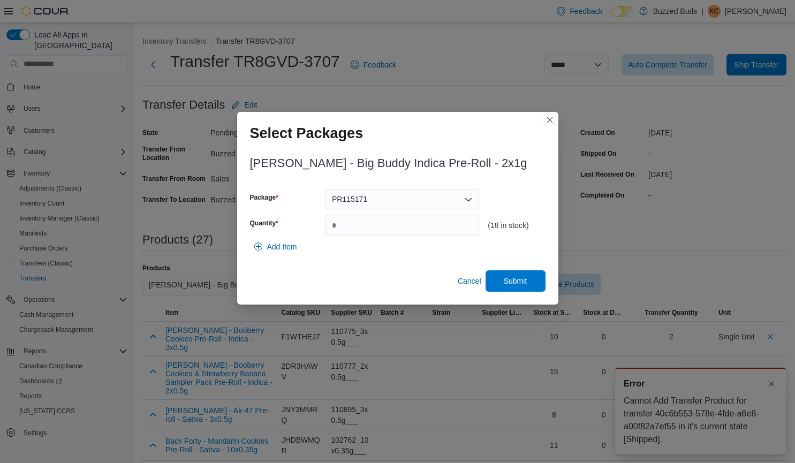
click at [550, 119] on button "Closes this modal window" at bounding box center [550, 120] width 13 height 13
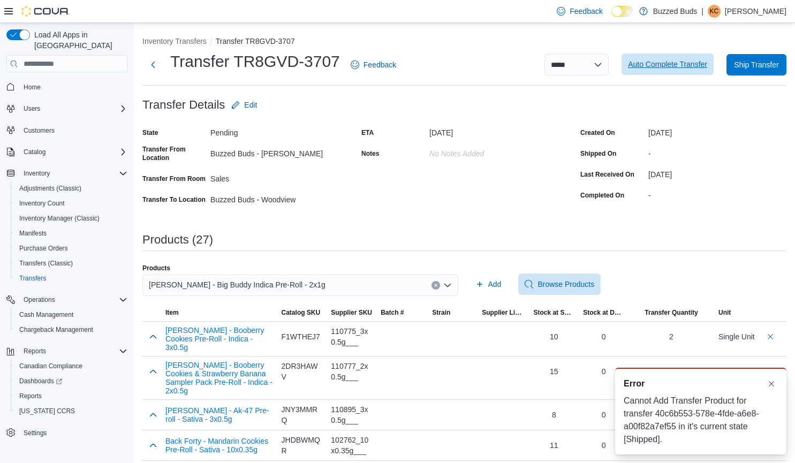
click at [688, 69] on span "Auto Complete Transfer" at bounding box center [667, 64] width 79 height 11
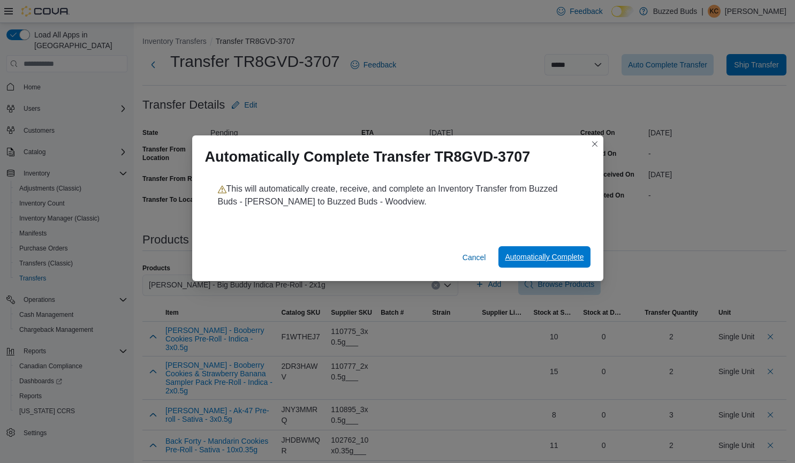
click at [579, 252] on span "Automatically Complete" at bounding box center [544, 256] width 79 height 21
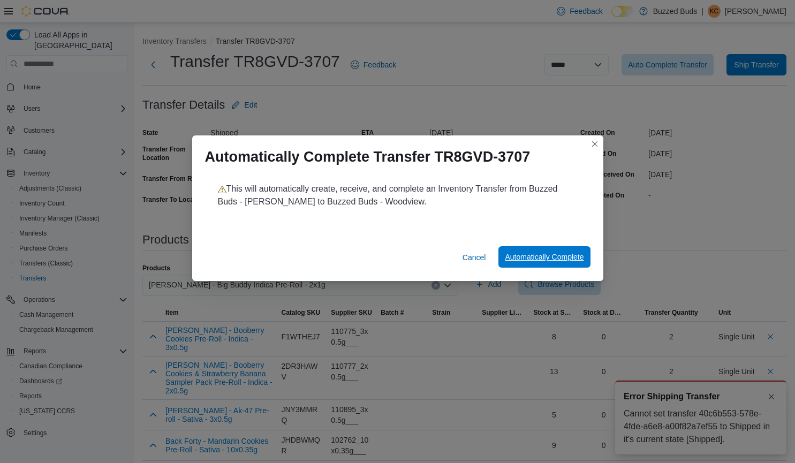
click at [579, 252] on span "Automatically Complete" at bounding box center [544, 256] width 79 height 21
click at [596, 141] on button "Closes this modal window" at bounding box center [594, 143] width 13 height 13
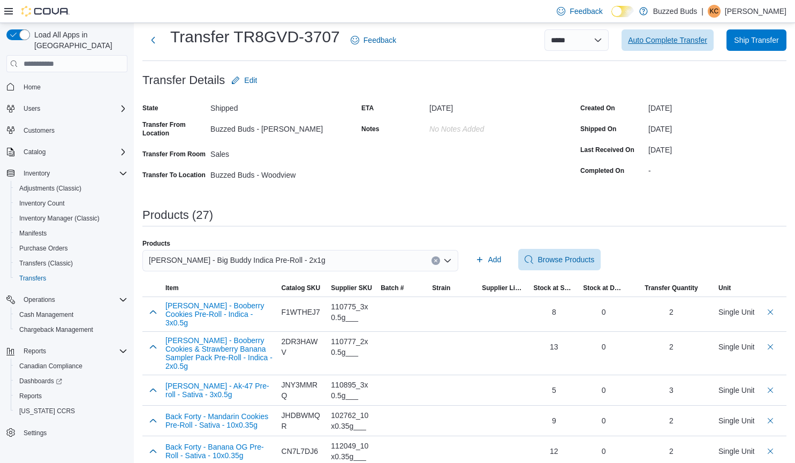
scroll to position [13, 0]
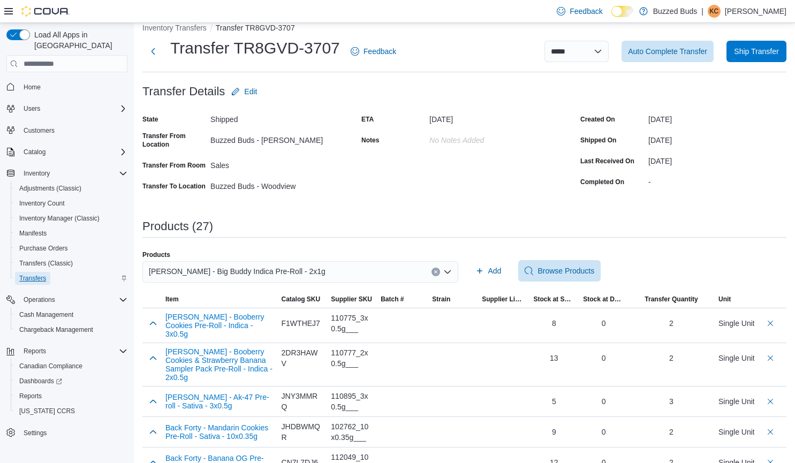
click at [25, 274] on span "Transfers" at bounding box center [32, 278] width 27 height 9
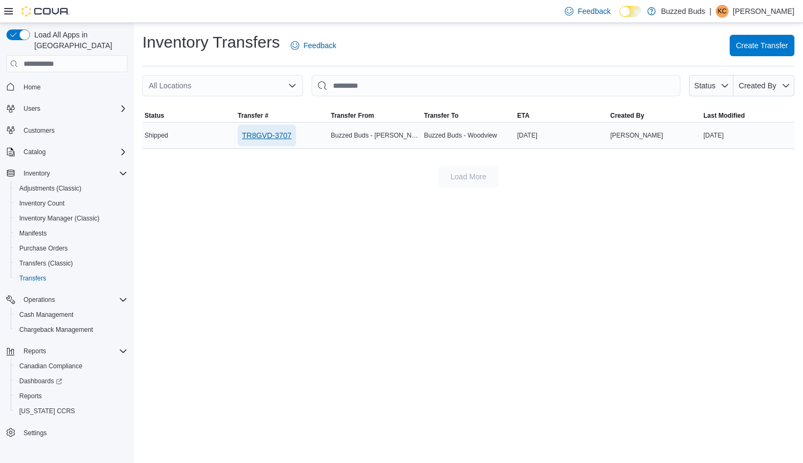
click at [254, 131] on span "TR8GVD-3707" at bounding box center [267, 135] width 50 height 11
